Goal: Find contact information: Find contact information

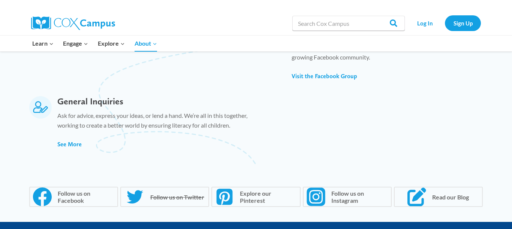
scroll to position [632, 0]
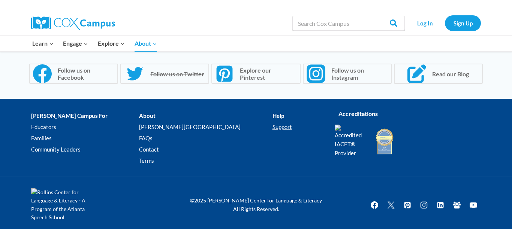
click at [272, 128] on link "Support" at bounding box center [297, 126] width 51 height 11
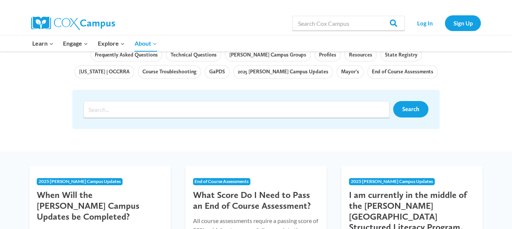
scroll to position [84, 0]
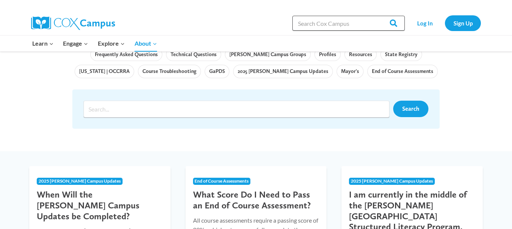
click at [317, 27] on input "Search in [URL][DOMAIN_NAME]" at bounding box center [348, 23] width 112 height 15
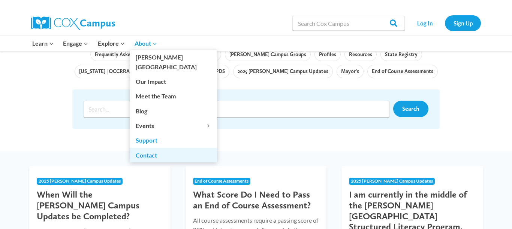
click at [145, 148] on link "Contact" at bounding box center [173, 155] width 87 height 14
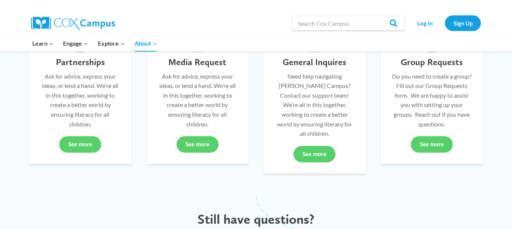
scroll to position [236, 0]
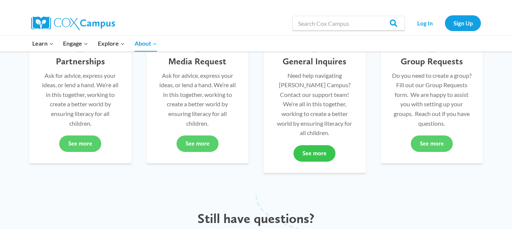
click at [328, 145] on link "See more" at bounding box center [314, 153] width 42 height 16
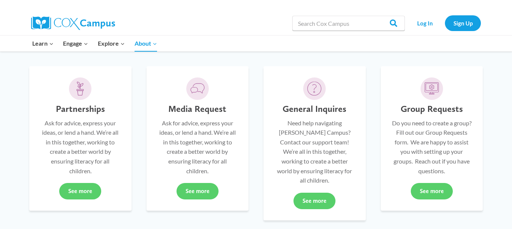
scroll to position [189, 0]
click at [315, 193] on link "See more" at bounding box center [314, 201] width 42 height 16
